Goal: Answer question/provide support: Share knowledge or assist other users

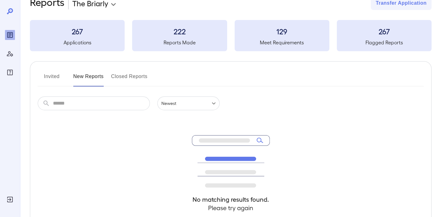
scroll to position [31, 0]
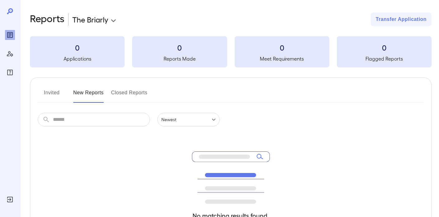
scroll to position [31, 0]
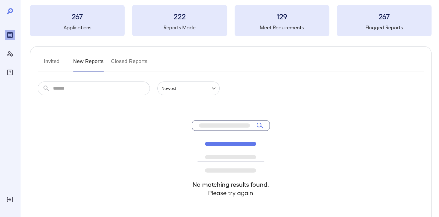
click at [54, 66] on button "Invited" at bounding box center [52, 63] width 28 height 15
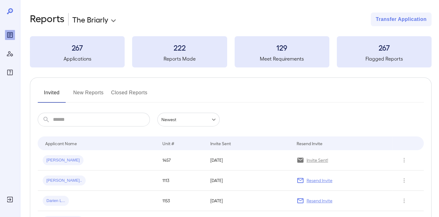
click at [92, 92] on button "New Reports" at bounding box center [88, 95] width 31 height 15
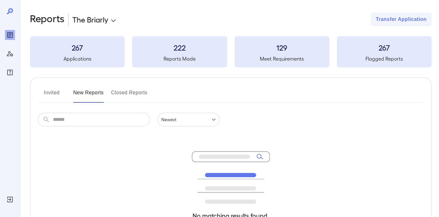
click at [61, 88] on button "Invited" at bounding box center [52, 95] width 28 height 15
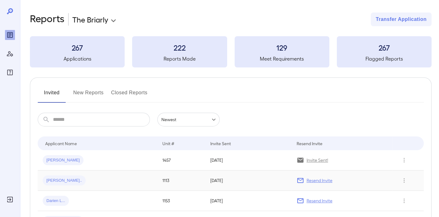
click at [322, 181] on p "Resend Invite" at bounding box center [320, 180] width 26 height 6
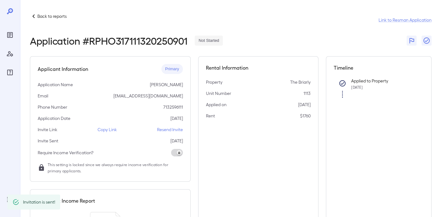
click at [169, 130] on p "Resend Invite" at bounding box center [170, 129] width 26 height 6
click at [52, 17] on p "Back to reports" at bounding box center [51, 16] width 29 height 6
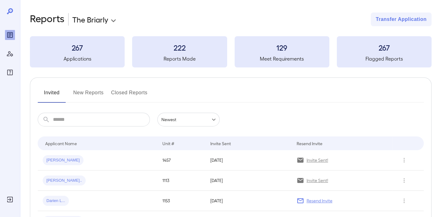
click at [92, 95] on button "New Reports" at bounding box center [88, 95] width 31 height 15
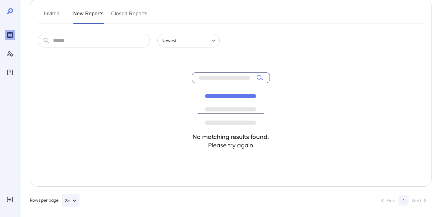
scroll to position [81, 0]
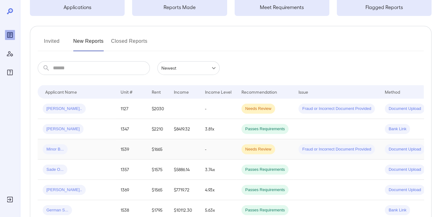
scroll to position [62, 0]
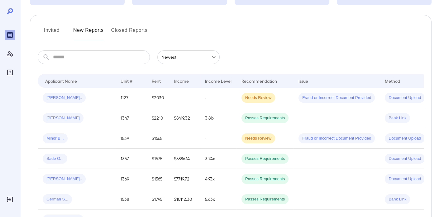
click at [60, 31] on button "Invited" at bounding box center [52, 32] width 28 height 15
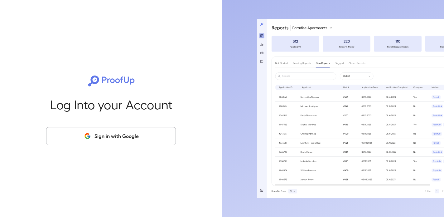
click at [108, 131] on button "Sign in with Google" at bounding box center [111, 136] width 130 height 18
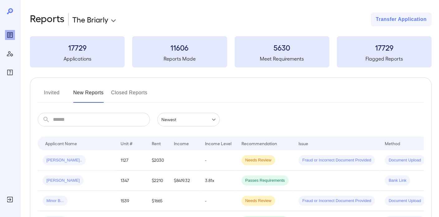
click at [57, 92] on button "Invited" at bounding box center [52, 95] width 28 height 15
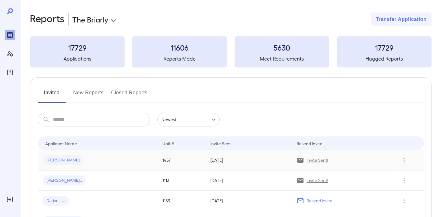
click at [87, 157] on div "[PERSON_NAME]" at bounding box center [98, 160] width 110 height 10
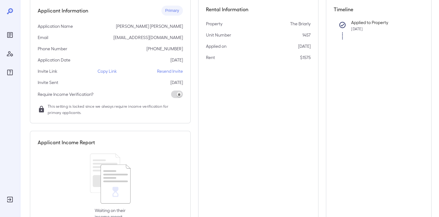
scroll to position [62, 0]
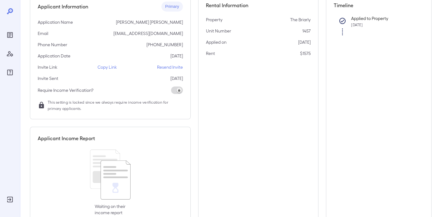
click at [104, 68] on p "Copy Link" at bounding box center [107, 67] width 19 height 6
click at [108, 67] on p "Copy Link" at bounding box center [107, 67] width 19 height 6
click at [113, 68] on p "Copy Link" at bounding box center [107, 67] width 19 height 6
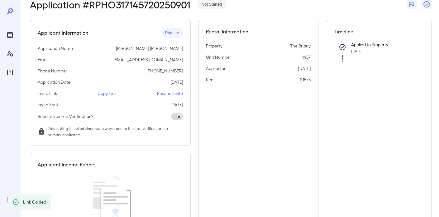
scroll to position [0, 0]
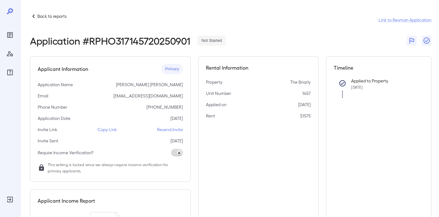
click at [10, 34] on icon "Reports" at bounding box center [9, 34] width 3 height 3
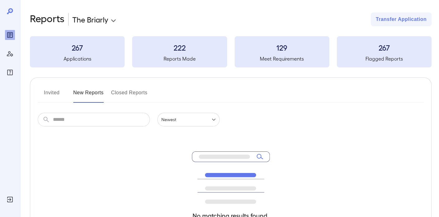
click at [57, 89] on button "Invited" at bounding box center [52, 95] width 28 height 15
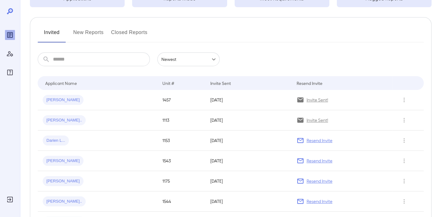
scroll to position [62, 0]
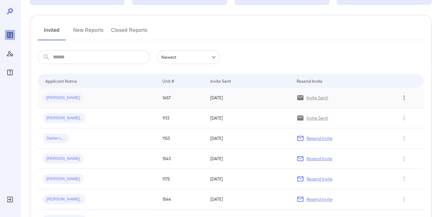
click at [404, 95] on icon "Row Actions" at bounding box center [404, 97] width 7 height 7
click at [403, 109] on li "View Application" at bounding box center [414, 110] width 49 height 10
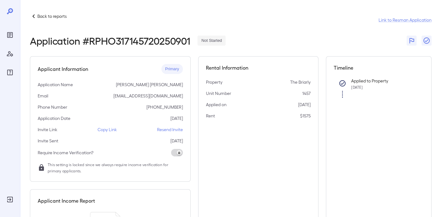
click at [171, 129] on p "Resend Invite" at bounding box center [170, 129] width 26 height 6
click at [392, 20] on link "Link to Resman Application" at bounding box center [405, 20] width 53 height 6
